Goal: Obtain resource: Download file/media

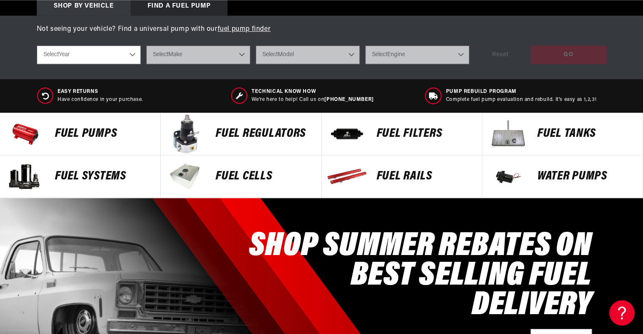
scroll to position [304, 0]
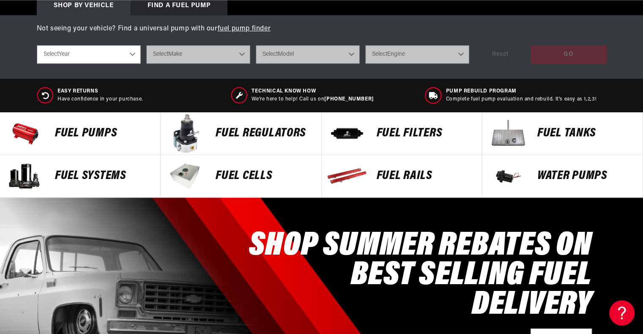
click at [90, 134] on p "Fuel Pumps" at bounding box center [103, 133] width 97 height 13
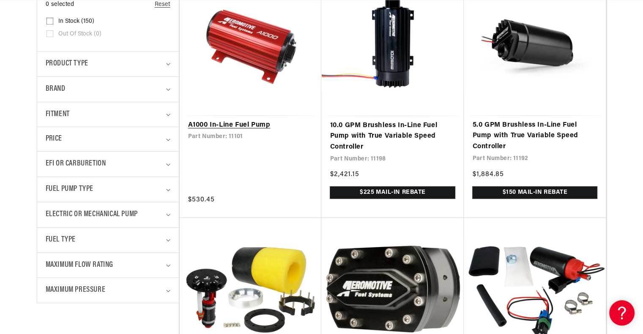
click at [239, 125] on link "A1000 In-Line Fuel Pump" at bounding box center [250, 125] width 125 height 11
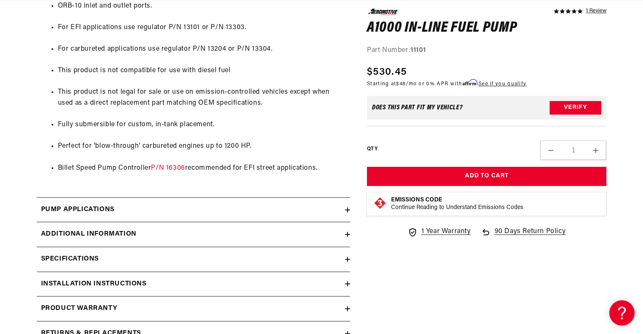
scroll to position [0, 1607]
click at [291, 213] on div "Pump Applications" at bounding box center [191, 209] width 308 height 11
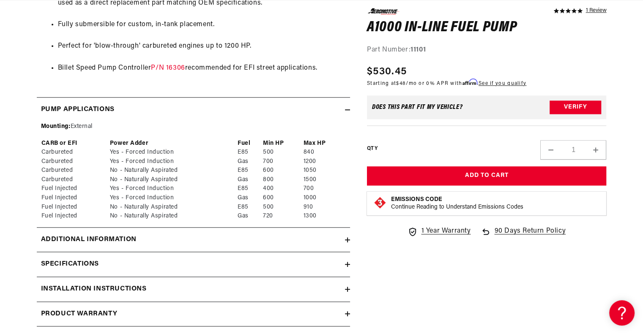
scroll to position [782, 0]
click at [294, 230] on summary "Additional information" at bounding box center [193, 239] width 313 height 25
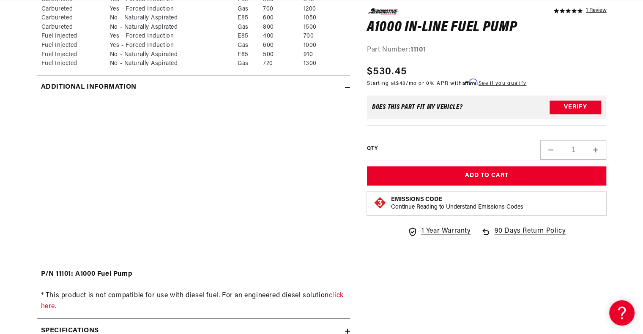
scroll to position [0, 0]
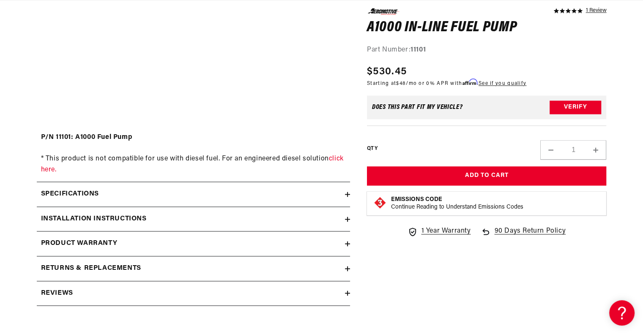
click at [284, 199] on div "Specifications" at bounding box center [191, 194] width 308 height 11
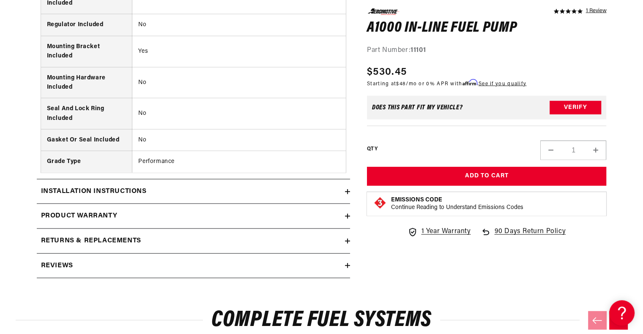
click at [281, 197] on summary "Installation Instructions" at bounding box center [193, 192] width 313 height 25
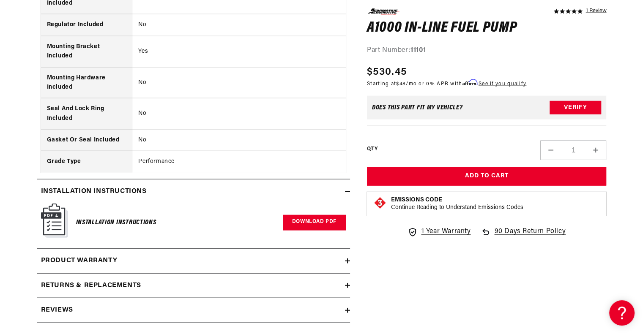
click at [300, 215] on link "Download PDF" at bounding box center [314, 223] width 63 height 16
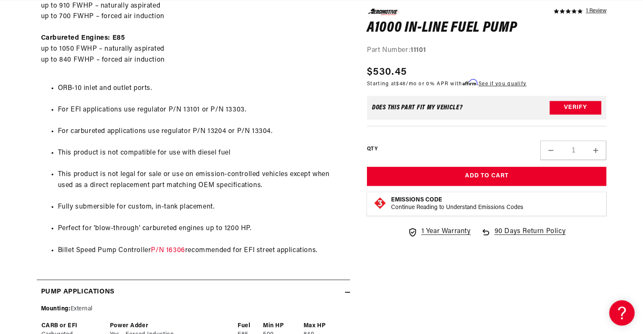
scroll to position [0, 536]
click at [177, 248] on link "P/N 16306" at bounding box center [168, 250] width 34 height 7
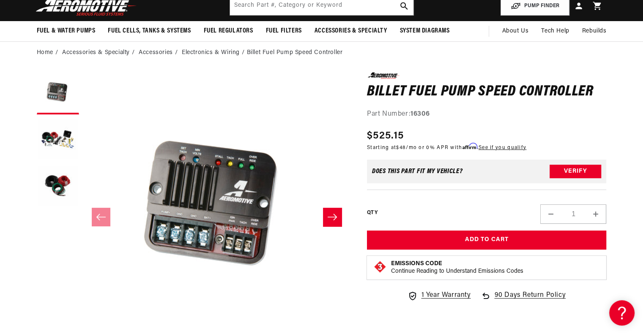
scroll to position [0, 536]
